Goal: Task Accomplishment & Management: Manage account settings

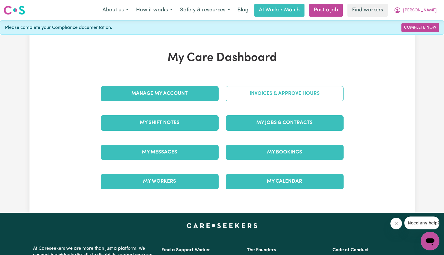
click at [234, 99] on link "Invoices & Approve Hours" at bounding box center [285, 93] width 118 height 15
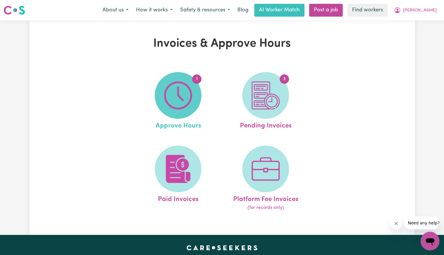
click at [200, 93] on span "1" at bounding box center [178, 95] width 47 height 47
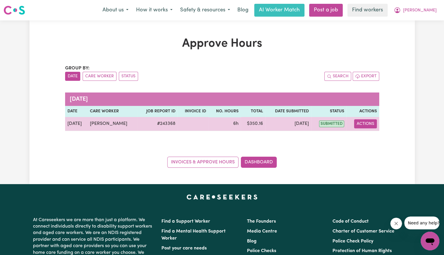
drag, startPoint x: 357, startPoint y: 124, endPoint x: 361, endPoint y: 128, distance: 6.0
click at [357, 124] on button "Actions" at bounding box center [365, 123] width 23 height 9
click at [362, 132] on link "View Job Report" at bounding box center [378, 137] width 50 height 12
select select "pm"
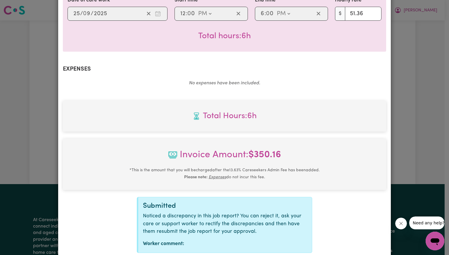
scroll to position [203, 0]
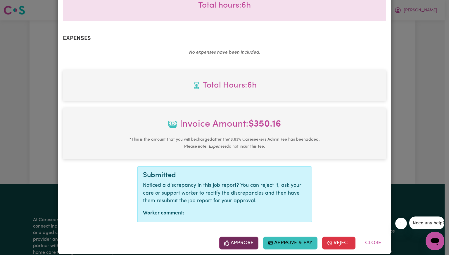
click at [237, 237] on button "Approve" at bounding box center [238, 243] width 39 height 13
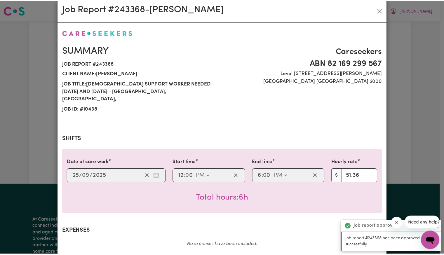
scroll to position [0, 0]
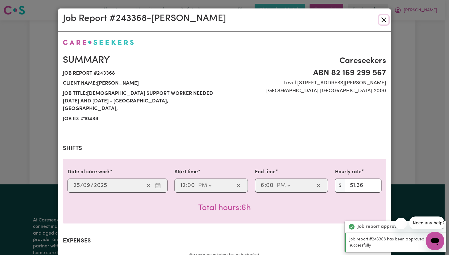
click at [381, 18] on button "Close" at bounding box center [383, 19] width 9 height 9
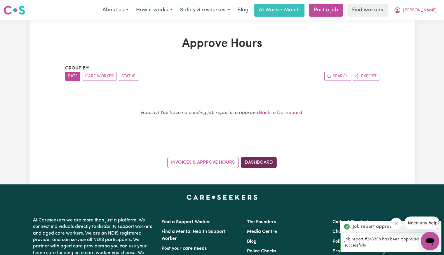
click at [275, 160] on link "Dashboard" at bounding box center [259, 162] width 36 height 11
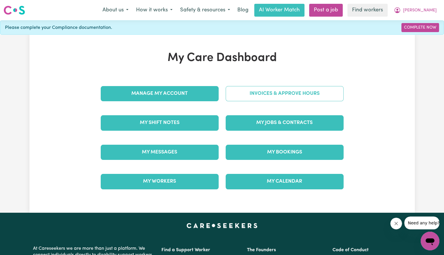
click at [266, 93] on link "Invoices & Approve Hours" at bounding box center [285, 93] width 118 height 15
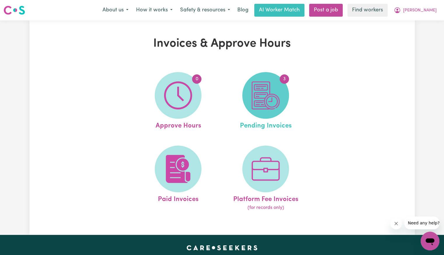
click at [265, 104] on img at bounding box center [266, 95] width 28 height 28
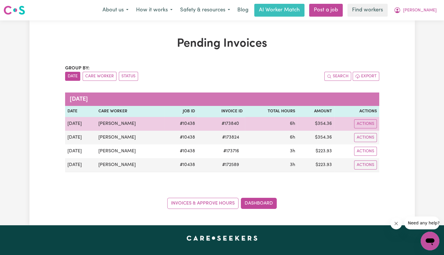
click at [239, 124] on span "# 173840" at bounding box center [230, 123] width 25 height 7
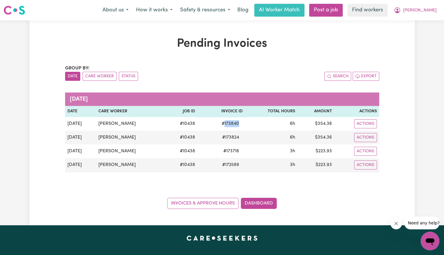
copy span "173840"
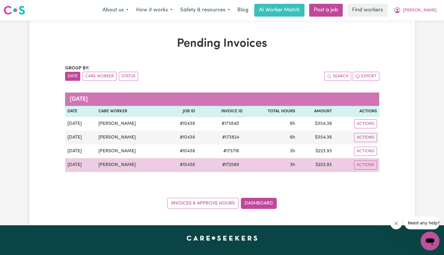
click at [241, 165] on span "# 172589" at bounding box center [231, 164] width 24 height 7
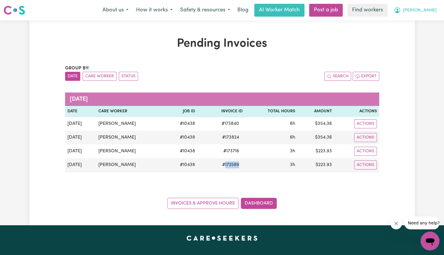
click at [429, 13] on span "[PERSON_NAME]" at bounding box center [420, 10] width 34 height 6
click at [416, 32] on link "Logout" at bounding box center [417, 33] width 46 height 11
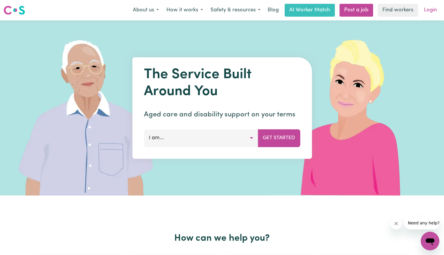
click at [432, 11] on link "Login" at bounding box center [431, 10] width 20 height 13
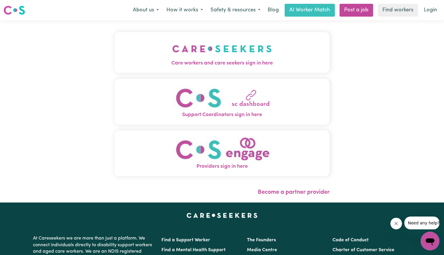
click at [187, 47] on img "Care workers and care seekers sign in here" at bounding box center [222, 49] width 100 height 22
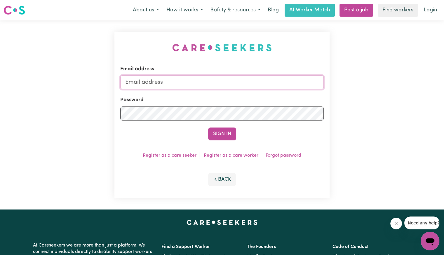
click at [199, 82] on input "Email address" at bounding box center [222, 82] width 204 height 14
drag, startPoint x: 158, startPoint y: 80, endPoint x: 304, endPoint y: 95, distance: 147.1
click at [309, 95] on form "Email address [EMAIL_ADDRESS][DOMAIN_NAME] Password Sign In" at bounding box center [222, 102] width 204 height 75
paste input "[PERSON_NAME]"
type input "[EMAIL_ADDRESS][PERSON_NAME][DOMAIN_NAME]"
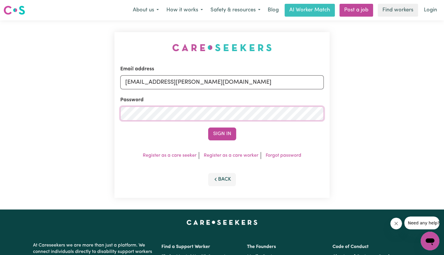
click at [208, 128] on button "Sign In" at bounding box center [222, 134] width 28 height 13
